Goal: Information Seeking & Learning: Learn about a topic

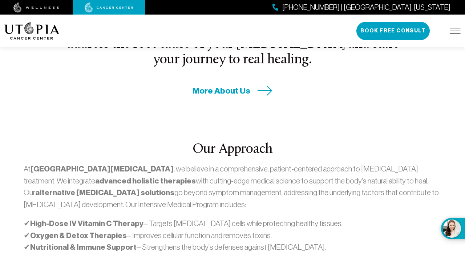
scroll to position [174, 0]
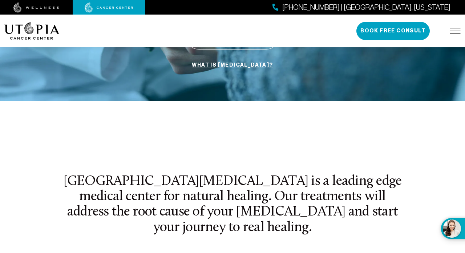
click at [454, 31] on img at bounding box center [455, 31] width 11 height 6
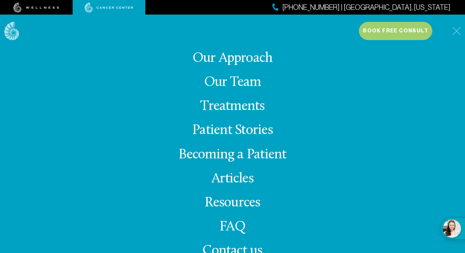
scroll to position [241, 0]
click at [246, 104] on link "Treatments" at bounding box center [232, 106] width 64 height 14
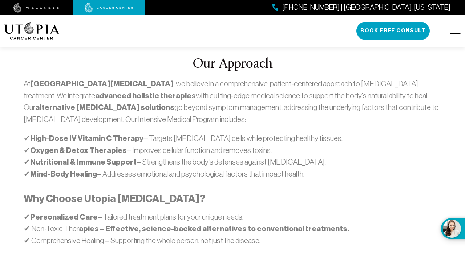
scroll to position [422, 0]
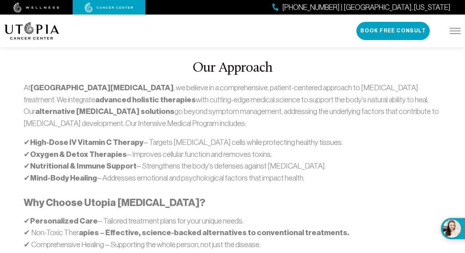
click at [92, 137] on strong "High-Dose IV Vitamin C Therapy" at bounding box center [86, 141] width 113 height 9
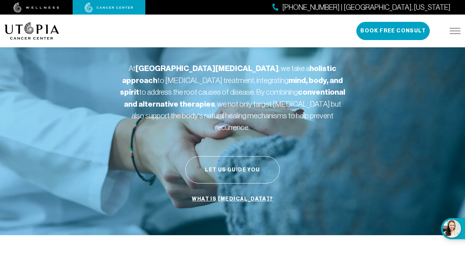
scroll to position [0, 0]
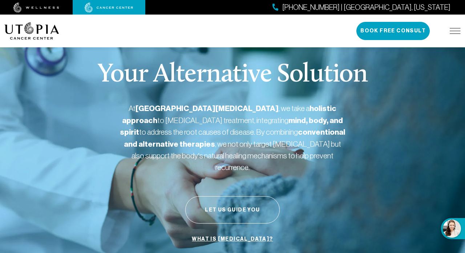
click at [451, 31] on img at bounding box center [455, 31] width 11 height 6
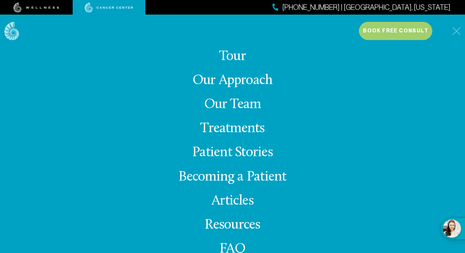
click at [227, 127] on link "Treatments" at bounding box center [232, 128] width 64 height 14
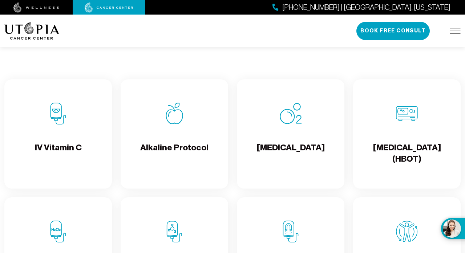
scroll to position [715, 0]
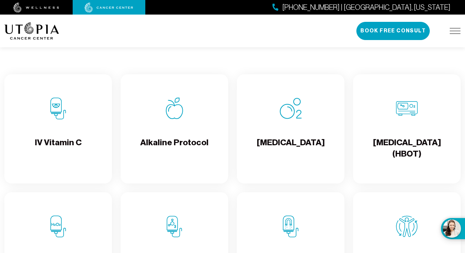
click at [82, 140] on div "IV Vitamin C" at bounding box center [58, 128] width 108 height 109
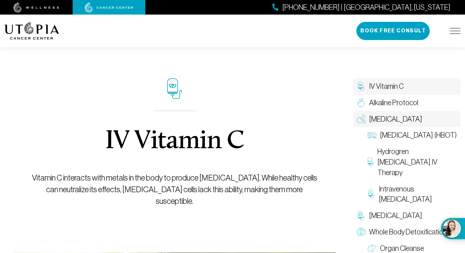
click at [408, 119] on span "[MEDICAL_DATA]" at bounding box center [395, 119] width 53 height 11
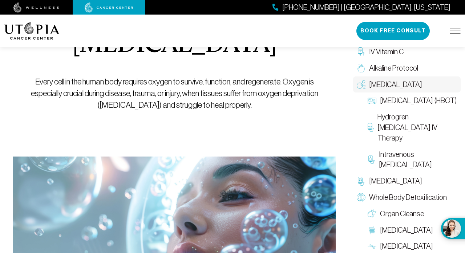
scroll to position [94, 0]
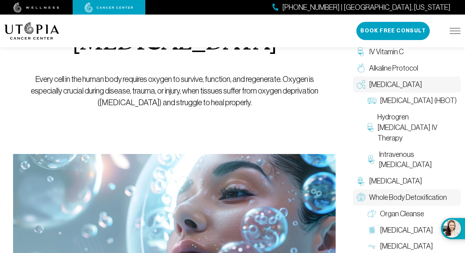
click at [392, 196] on span "Whole Body Detoxification" at bounding box center [408, 197] width 78 height 11
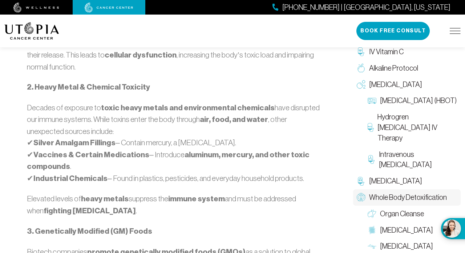
scroll to position [564, 0]
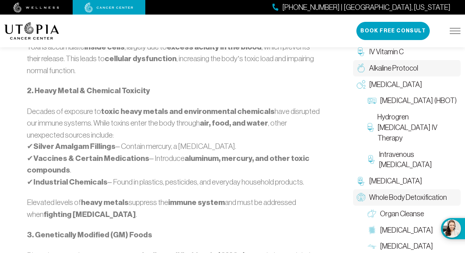
click at [394, 67] on span "Alkaline Protocol" at bounding box center [393, 68] width 49 height 11
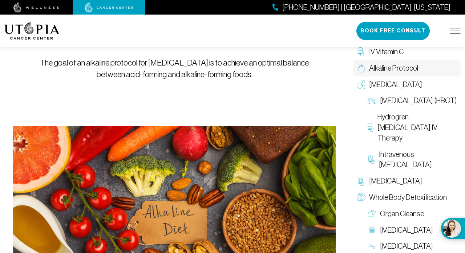
scroll to position [112, 0]
click at [392, 49] on span "IV Vitamin C" at bounding box center [386, 52] width 35 height 11
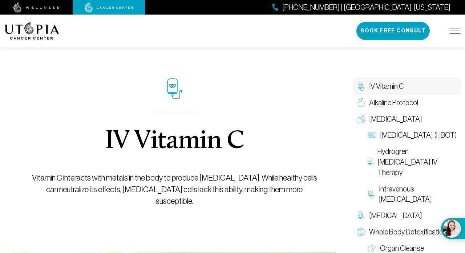
click at [461, 33] on div "About Us Treatments Patient Stories [PHONE_NUMBER] | [GEOGRAPHIC_DATA], [US_STA…" at bounding box center [232, 31] width 465 height 33
click at [453, 32] on img at bounding box center [455, 31] width 11 height 6
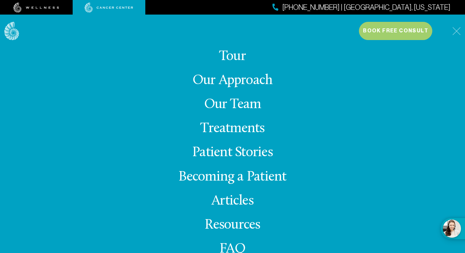
click at [232, 126] on link "Treatments" at bounding box center [232, 128] width 64 height 14
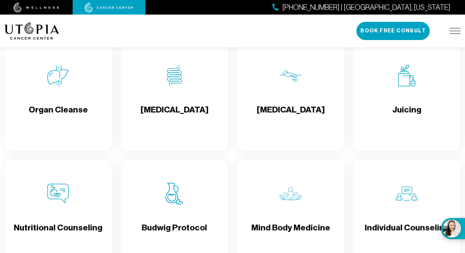
scroll to position [984, 0]
click at [55, 204] on img at bounding box center [58, 193] width 22 height 22
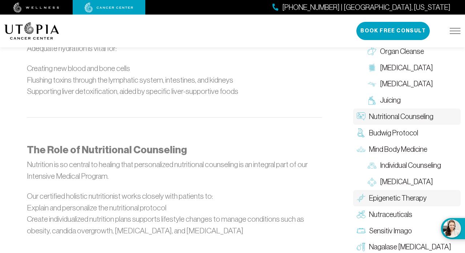
scroll to position [1102, 0]
click at [401, 128] on span "Budwig Protocol" at bounding box center [393, 133] width 49 height 11
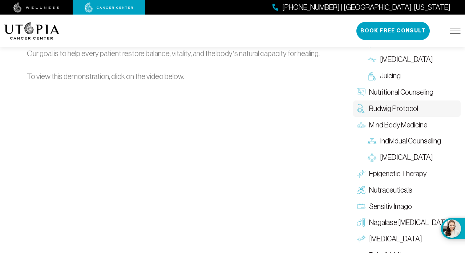
scroll to position [1127, 0]
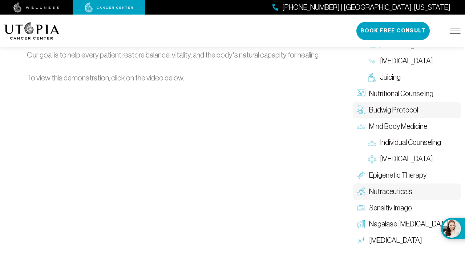
click at [387, 186] on span "Nutraceuticals" at bounding box center [390, 191] width 43 height 11
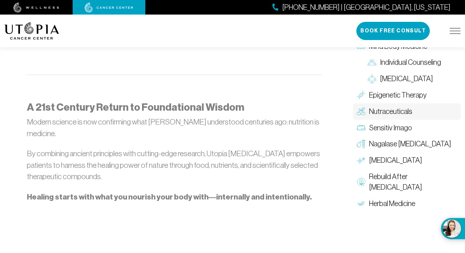
scroll to position [887, 0]
click at [383, 122] on span "Sensitiv Imago" at bounding box center [390, 127] width 43 height 11
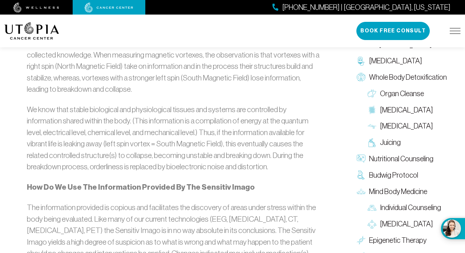
scroll to position [1208, 0]
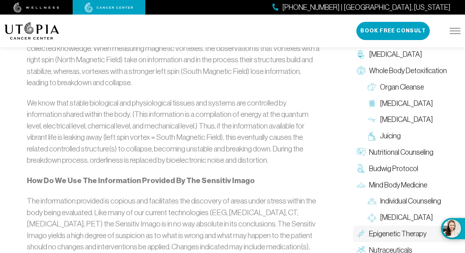
click at [400, 228] on span "Epigenetic Therapy" at bounding box center [397, 233] width 57 height 11
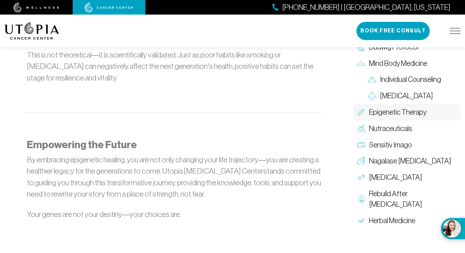
scroll to position [850, 0]
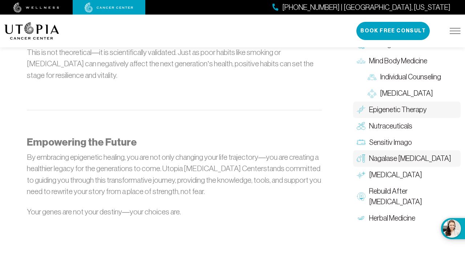
click at [392, 153] on span "Nagalase [MEDICAL_DATA]" at bounding box center [410, 158] width 82 height 11
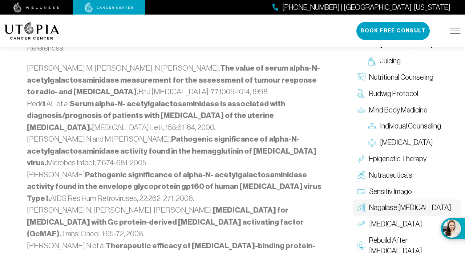
scroll to position [1004, 0]
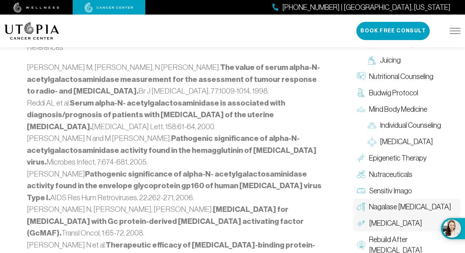
click at [388, 215] on link "[MEDICAL_DATA]" at bounding box center [407, 223] width 108 height 16
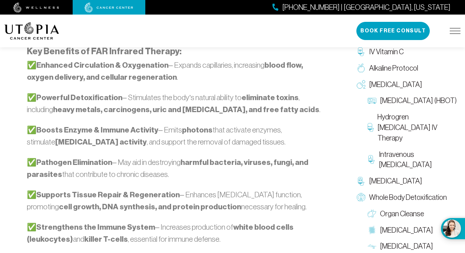
scroll to position [636, 0]
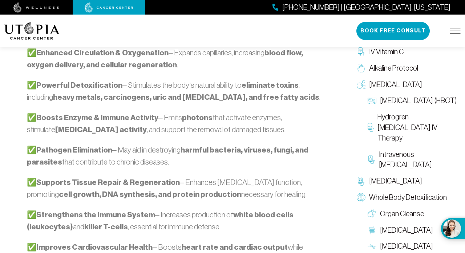
click at [382, 176] on span "[MEDICAL_DATA]" at bounding box center [395, 181] width 53 height 11
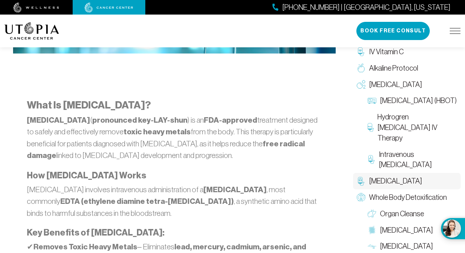
scroll to position [392, 0]
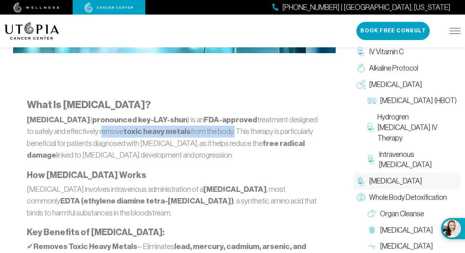
drag, startPoint x: 91, startPoint y: 130, endPoint x: 221, endPoint y: 133, distance: 130.9
click at [221, 133] on p "[MEDICAL_DATA] ( pronounced key-LAY-shun ) is an FDA-approved treatment designe…" at bounding box center [174, 137] width 295 height 47
copy p "remove toxic heavy metals from the body."
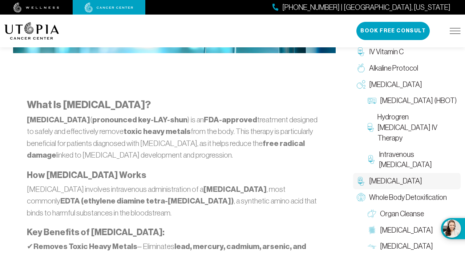
click at [177, 141] on p "[MEDICAL_DATA] ( pronounced key-LAY-shun ) is an FDA-approved treatment designe…" at bounding box center [174, 137] width 295 height 47
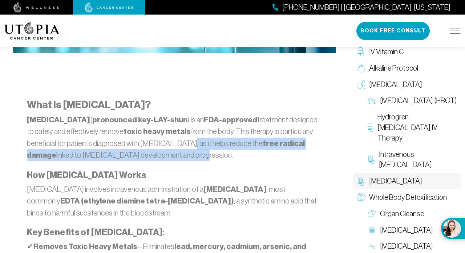
drag, startPoint x: 177, startPoint y: 141, endPoint x: 218, endPoint y: 157, distance: 44.4
click at [218, 157] on p "[MEDICAL_DATA] ( pronounced key-LAY-shun ) is an FDA-approved treatment designe…" at bounding box center [174, 137] width 295 height 47
copy p "helps reduce the free radical damage linked to [MEDICAL_DATA] development and p…"
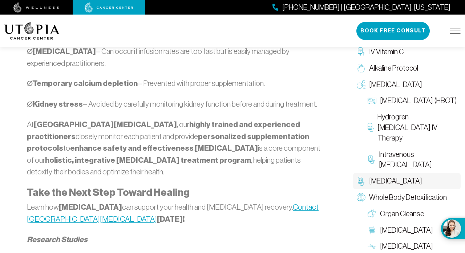
scroll to position [895, 0]
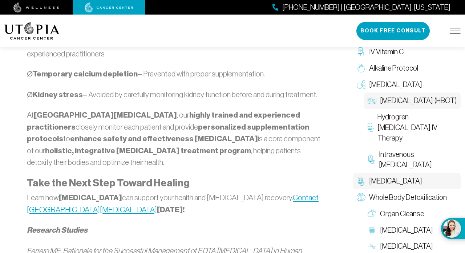
click at [413, 105] on span "[MEDICAL_DATA] (HBOT)" at bounding box center [418, 100] width 77 height 11
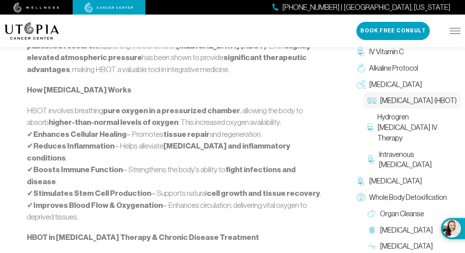
scroll to position [513, 0]
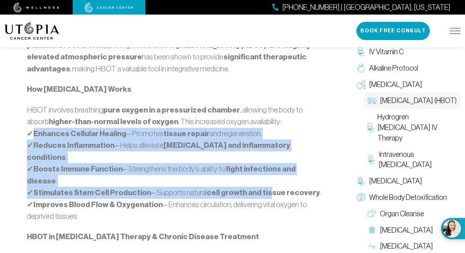
drag, startPoint x: 35, startPoint y: 128, endPoint x: 263, endPoint y: 163, distance: 230.6
click at [263, 163] on p "HBOT involves breathing pure oxygen in a pressurized chamber , allowing the bod…" at bounding box center [174, 163] width 295 height 118
click at [130, 152] on p "HBOT involves breathing pure oxygen in a pressurized chamber , allowing the bod…" at bounding box center [174, 163] width 295 height 118
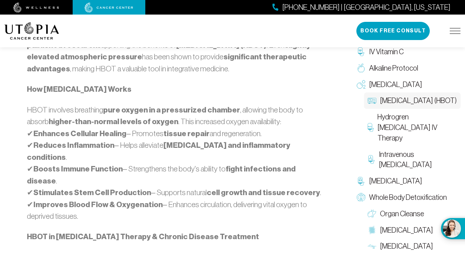
drag, startPoint x: 35, startPoint y: 131, endPoint x: 306, endPoint y: 192, distance: 278.0
click at [306, 192] on p "HBOT involves breathing pure oxygen in a pressurized chamber , allowing the bod…" at bounding box center [174, 163] width 295 height 118
copy p "Enhances Cellular Healing – Promotes tissue repair and regeneration. ✔ Reduces …"
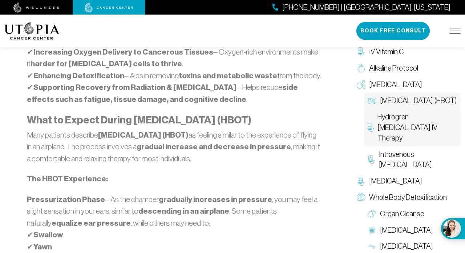
scroll to position [730, 0]
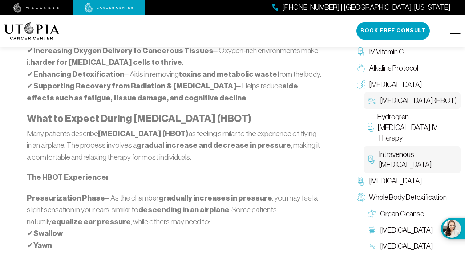
click at [401, 149] on span "Intravenous [MEDICAL_DATA]" at bounding box center [418, 159] width 78 height 21
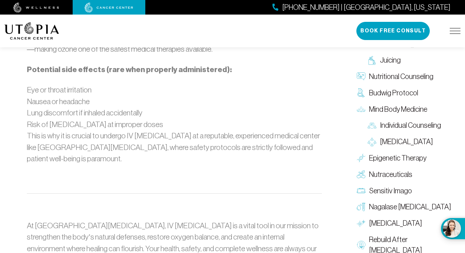
scroll to position [1422, 0]
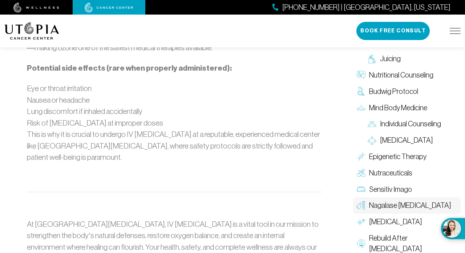
click at [399, 200] on span "Nagalase [MEDICAL_DATA]" at bounding box center [410, 205] width 82 height 11
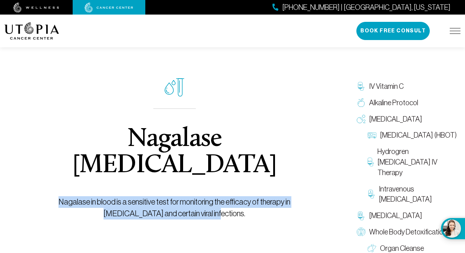
drag, startPoint x: 39, startPoint y: 175, endPoint x: 222, endPoint y: 187, distance: 183.3
click at [222, 196] on p "Nagalase in blood is a sensitive test for monitoring the efficacy of therapy in…" at bounding box center [175, 207] width 290 height 23
copy p "Nagalase in blood is a sensitive test for monitoring the efficacy of therapy in…"
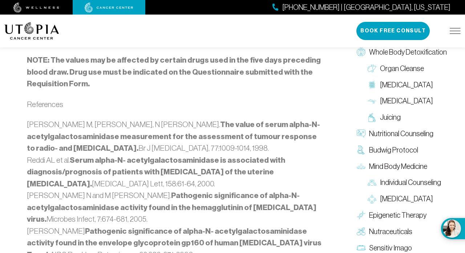
scroll to position [947, 0]
click at [393, 242] on span "Sensitiv Imago" at bounding box center [390, 247] width 43 height 11
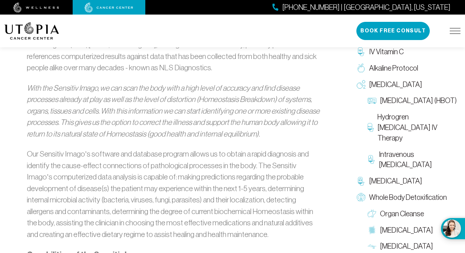
scroll to position [608, 0]
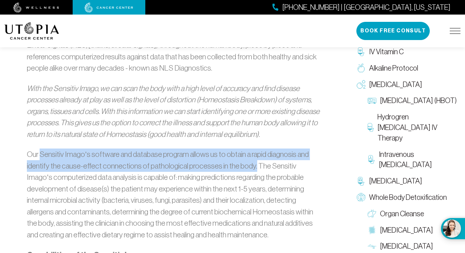
drag, startPoint x: 39, startPoint y: 149, endPoint x: 252, endPoint y: 162, distance: 213.0
click at [252, 162] on p "Our Sensitiv Imago’s software and database program allows us to obtain a rapid …" at bounding box center [174, 194] width 295 height 92
copy p "Sensitiv Imago’s software and database program allows us to obtain a rapid diag…"
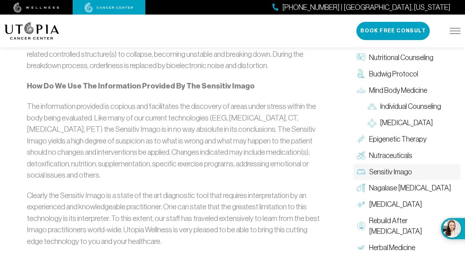
scroll to position [1297, 0]
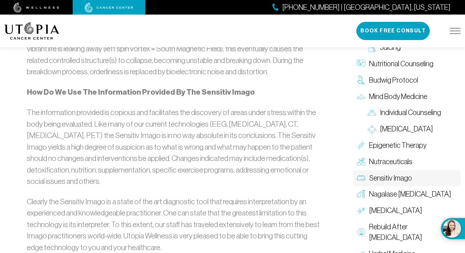
click at [397, 140] on span "Epigenetic Therapy" at bounding box center [397, 145] width 57 height 11
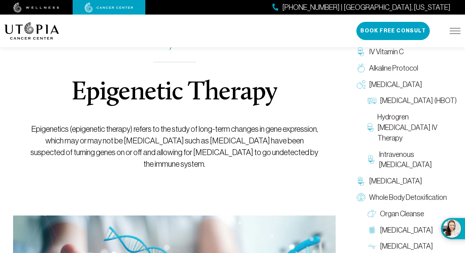
scroll to position [52, 0]
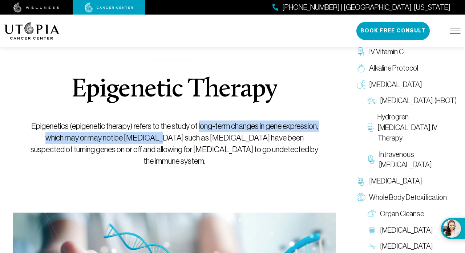
drag, startPoint x: 217, startPoint y: 124, endPoint x: 189, endPoint y: 137, distance: 30.2
click at [189, 137] on p "Epigenetics (epigenetic therapy) refers to the study of long-term changes in ge…" at bounding box center [175, 143] width 290 height 47
copy p "long-term changes in gene expression, which may or may not be inherited"
